Goal: Information Seeking & Learning: Learn about a topic

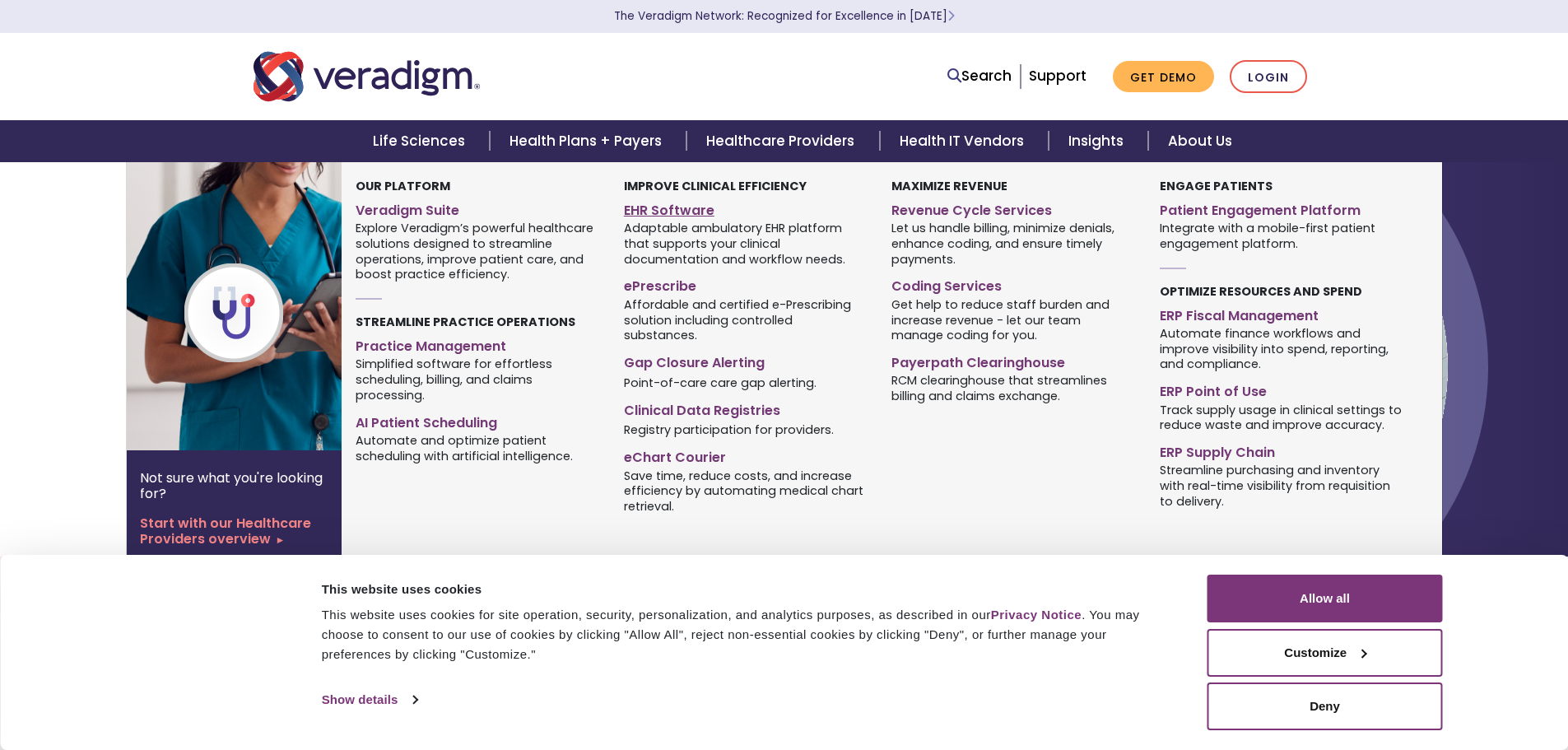
click at [684, 211] on link "EHR Software" at bounding box center [745, 207] width 243 height 24
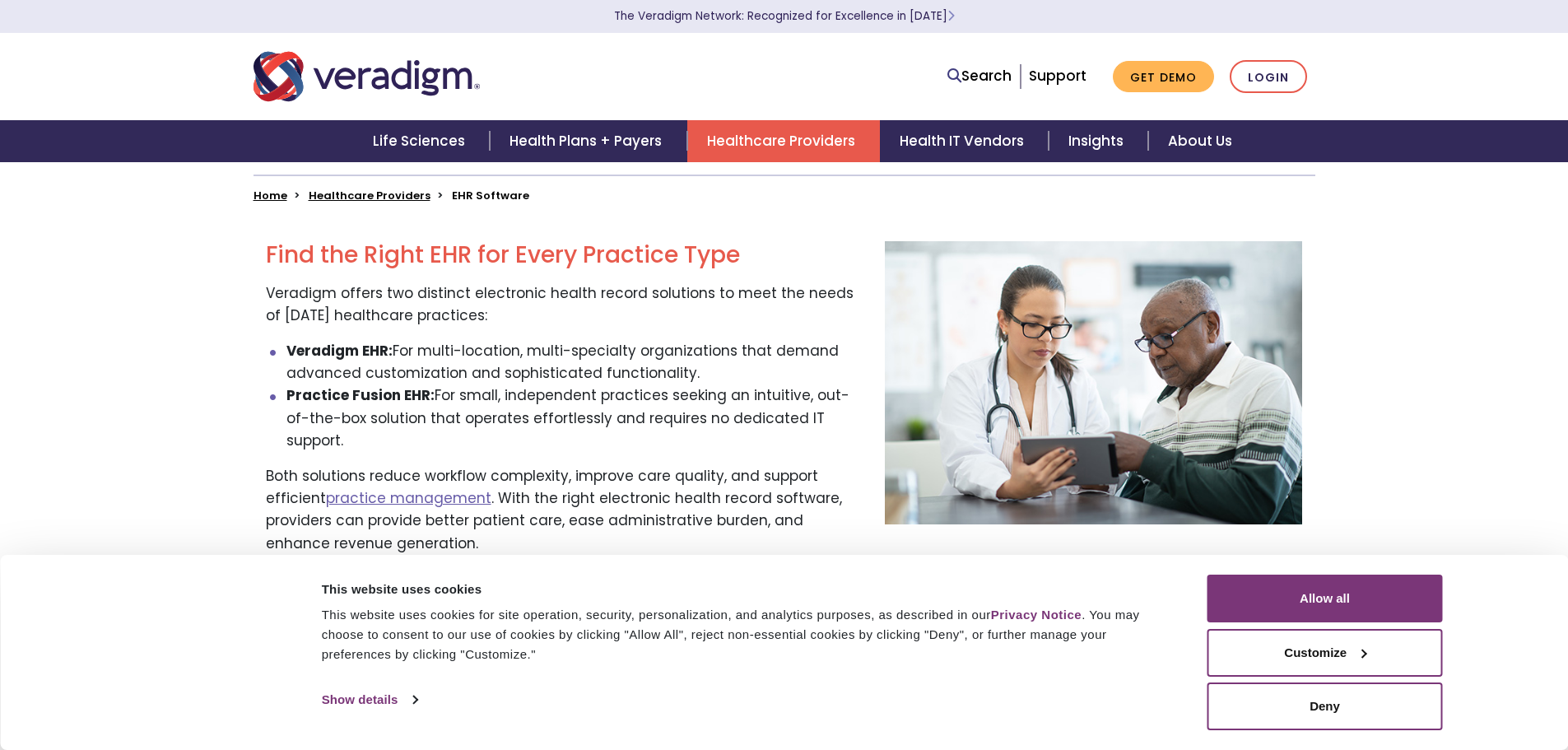
scroll to position [494, 0]
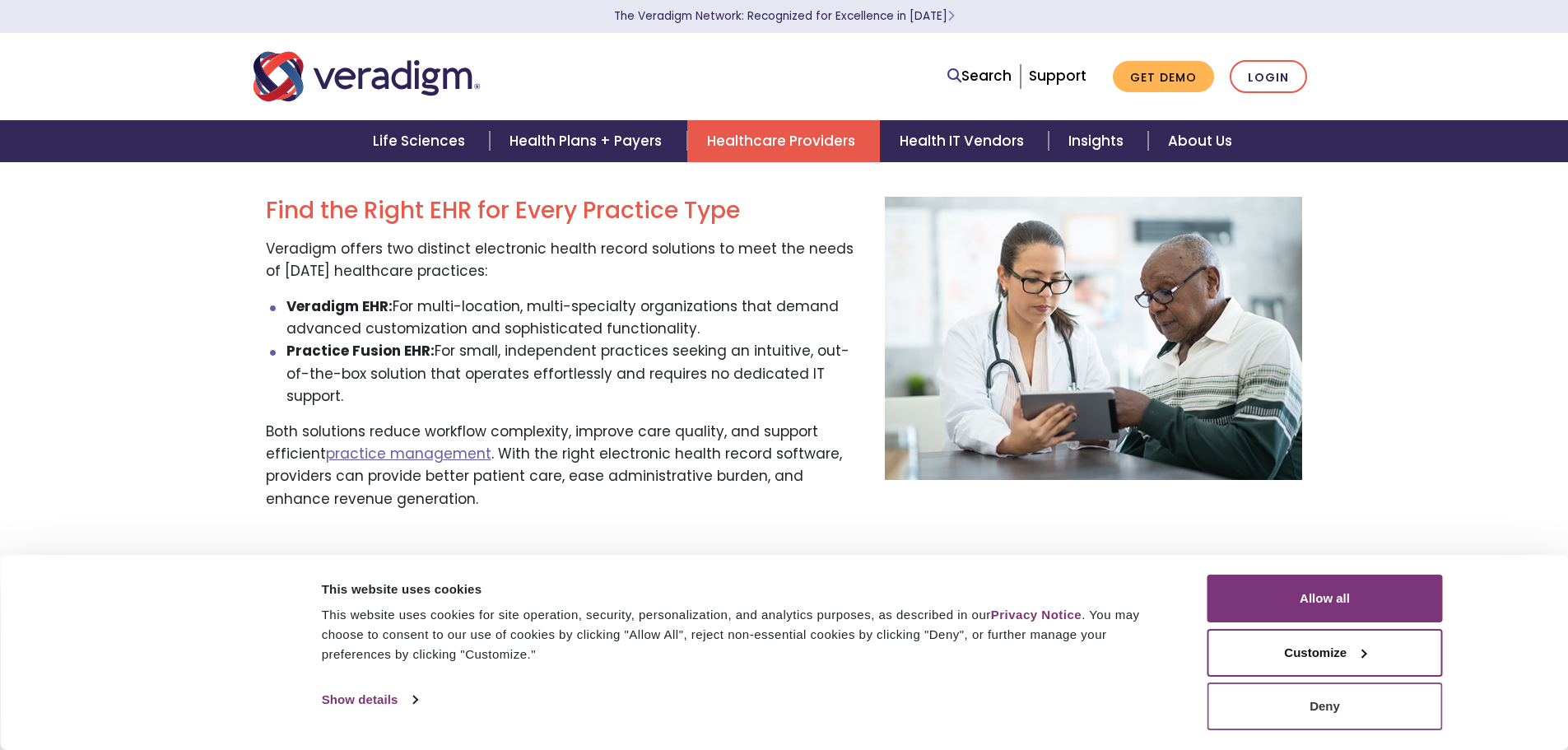
click at [1333, 712] on button "Deny" at bounding box center [1324, 706] width 235 height 48
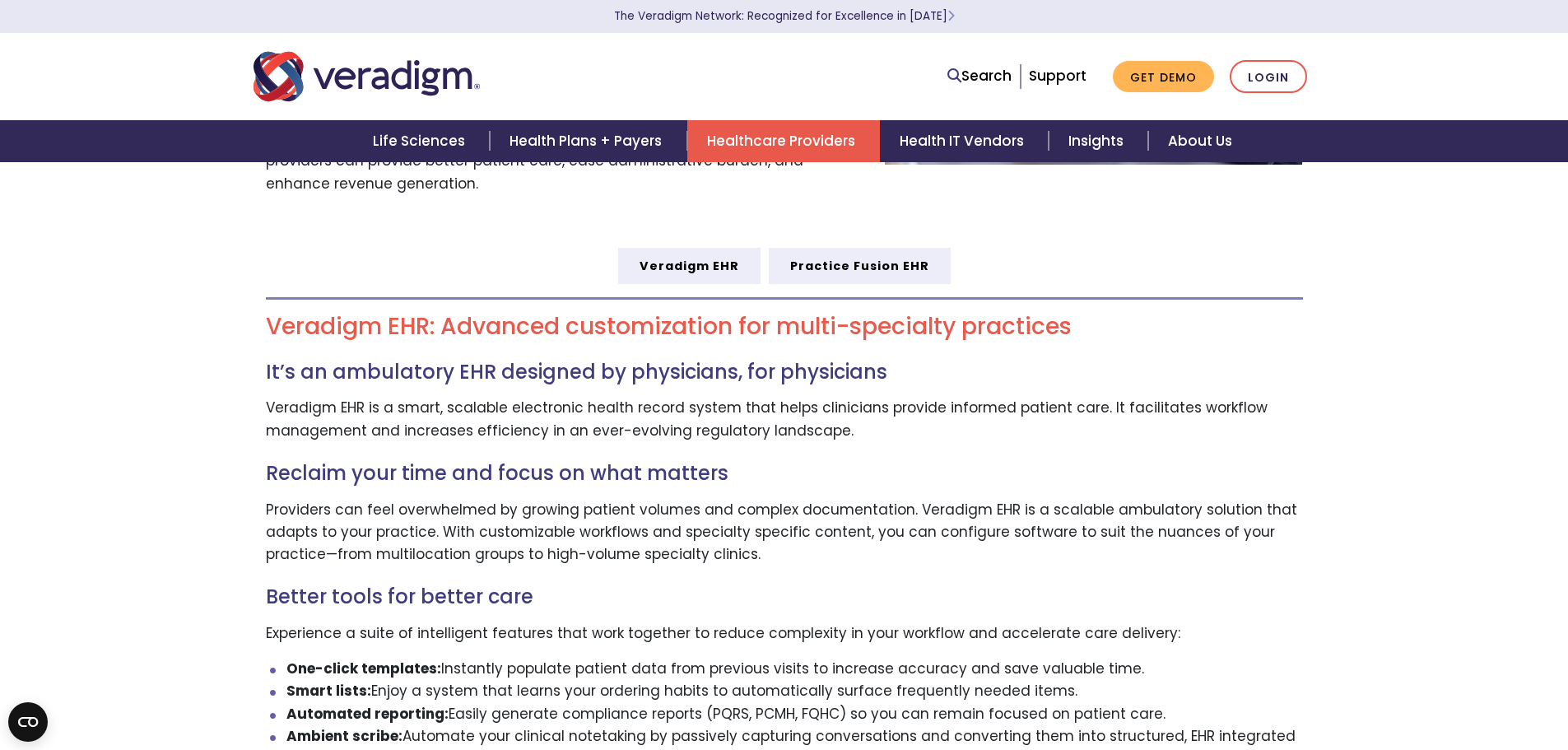
scroll to position [824, 0]
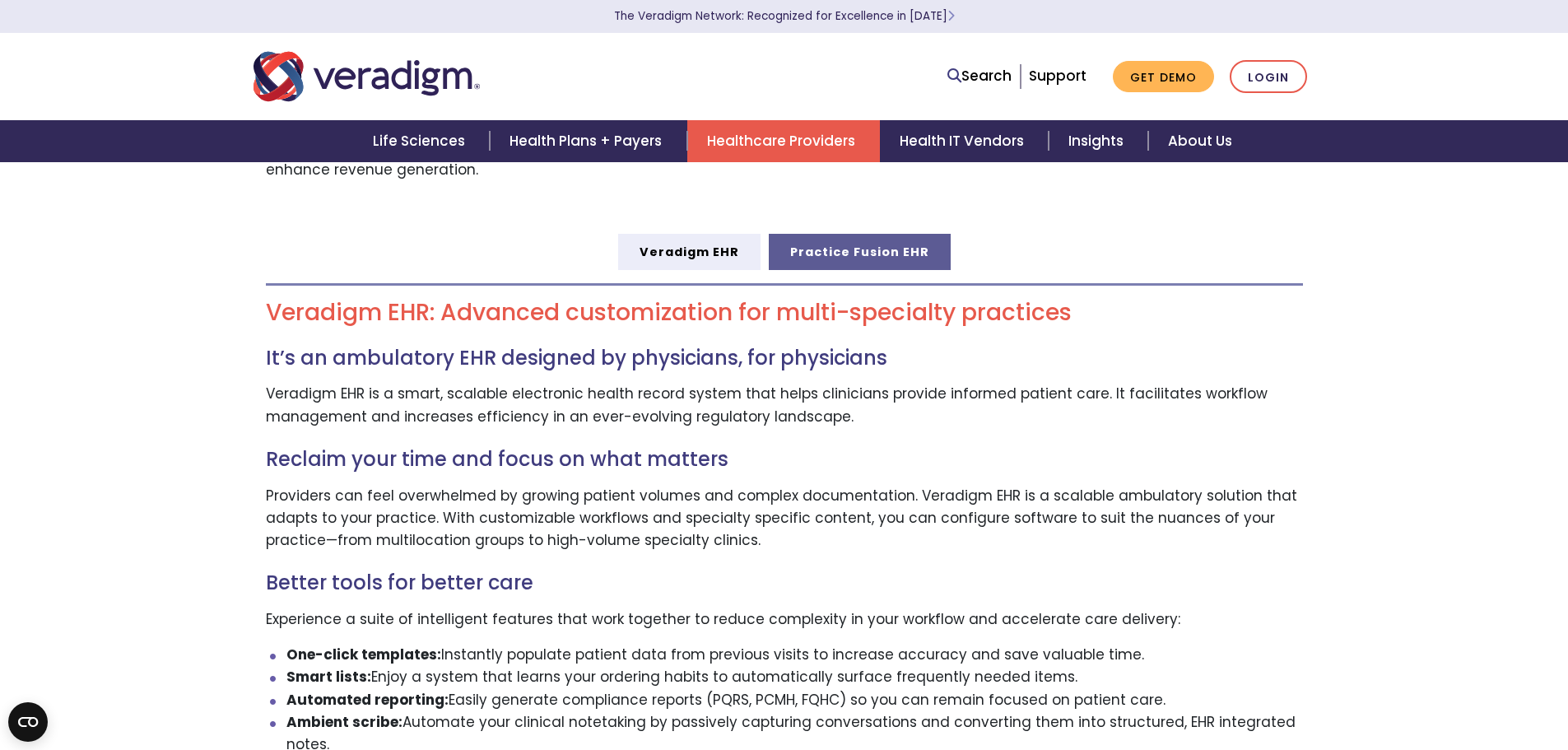
click at [874, 234] on link "Practice Fusion EHR" at bounding box center [860, 252] width 182 height 36
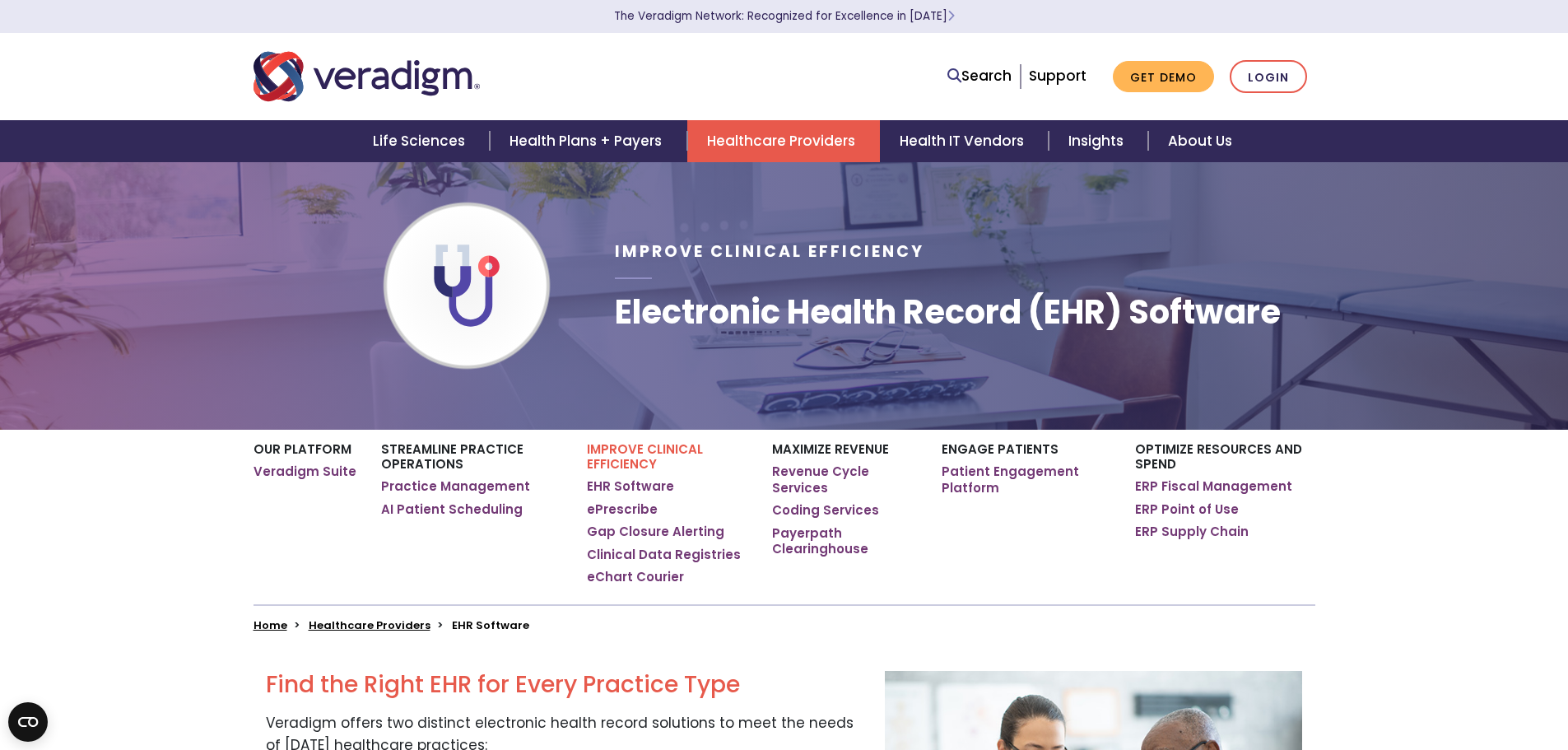
scroll to position [0, 0]
